Goal: Transaction & Acquisition: Download file/media

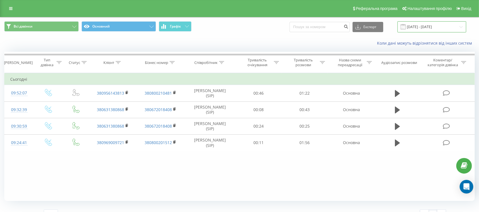
click at [427, 26] on input "[DATE] - [DATE]" at bounding box center [432, 26] width 69 height 11
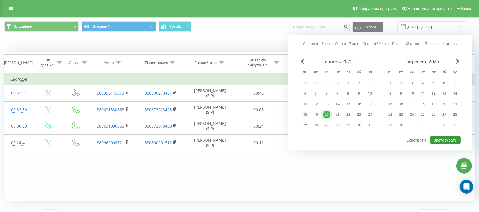
click at [451, 139] on button "Застосувати" at bounding box center [446, 140] width 30 height 8
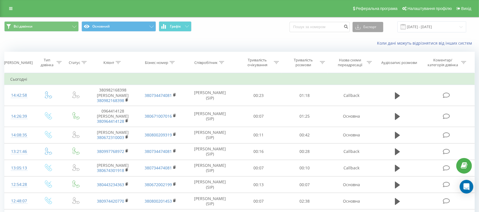
click at [380, 25] on button "Експорт" at bounding box center [368, 27] width 31 height 10
click at [376, 58] on div ".xlsx" at bounding box center [368, 58] width 30 height 10
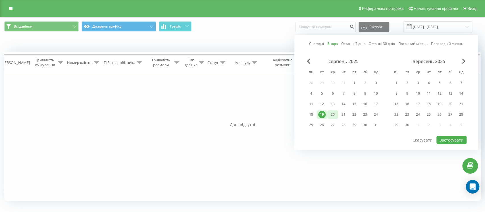
click at [332, 111] on div "20" at bounding box center [332, 114] width 7 height 7
click at [446, 139] on button "Застосувати" at bounding box center [452, 140] width 30 height 8
type input "[DATE] - [DATE]"
